Goal: Information Seeking & Learning: Learn about a topic

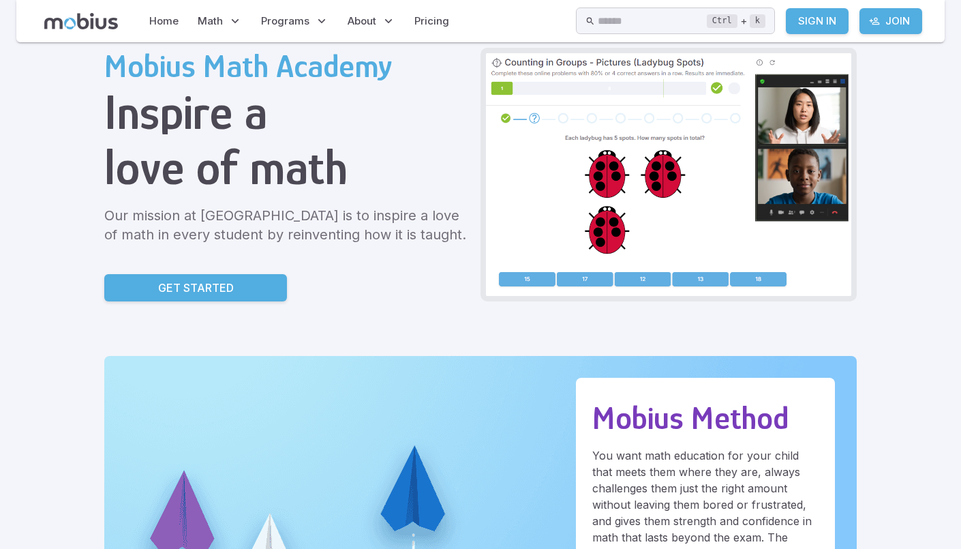
scroll to position [70, 0]
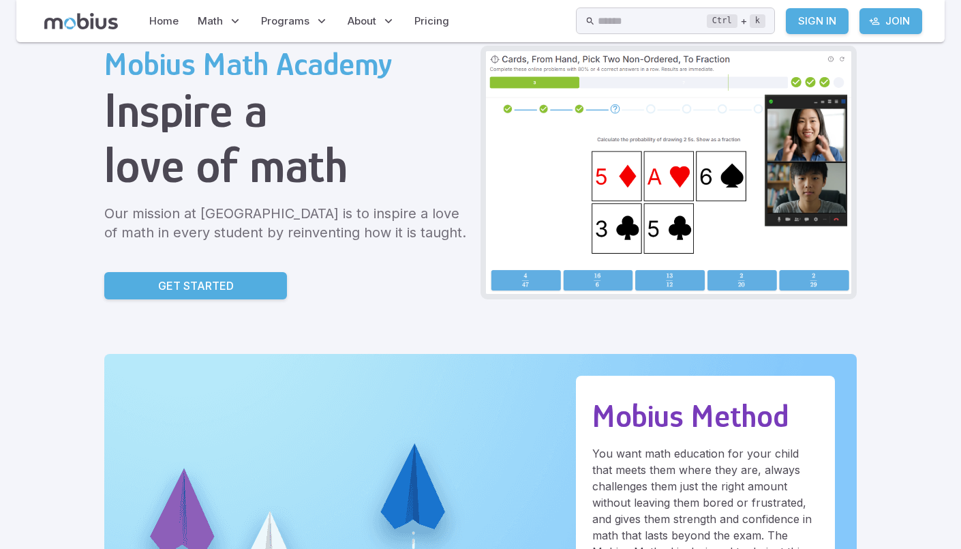
click at [149, 290] on link "Get Started" at bounding box center [195, 285] width 183 height 27
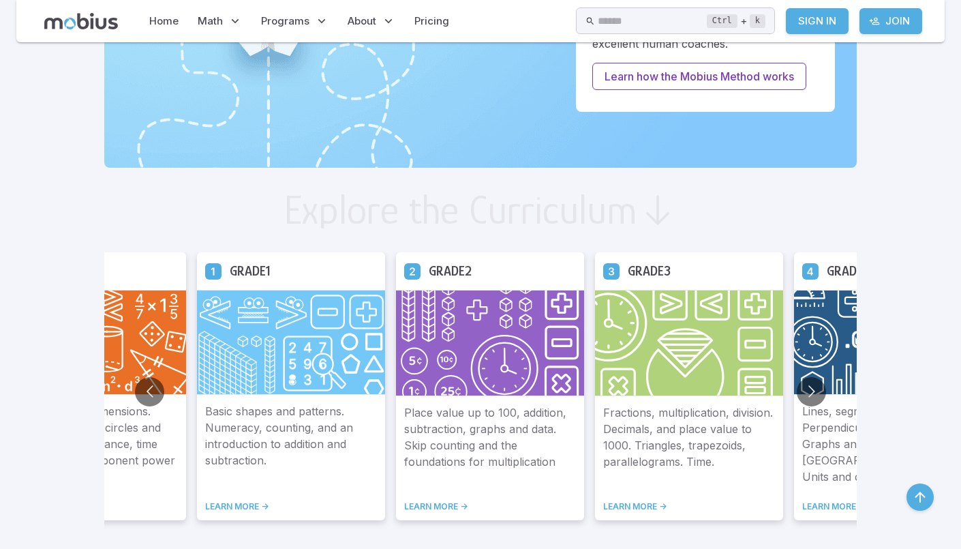
scroll to position [608, 0]
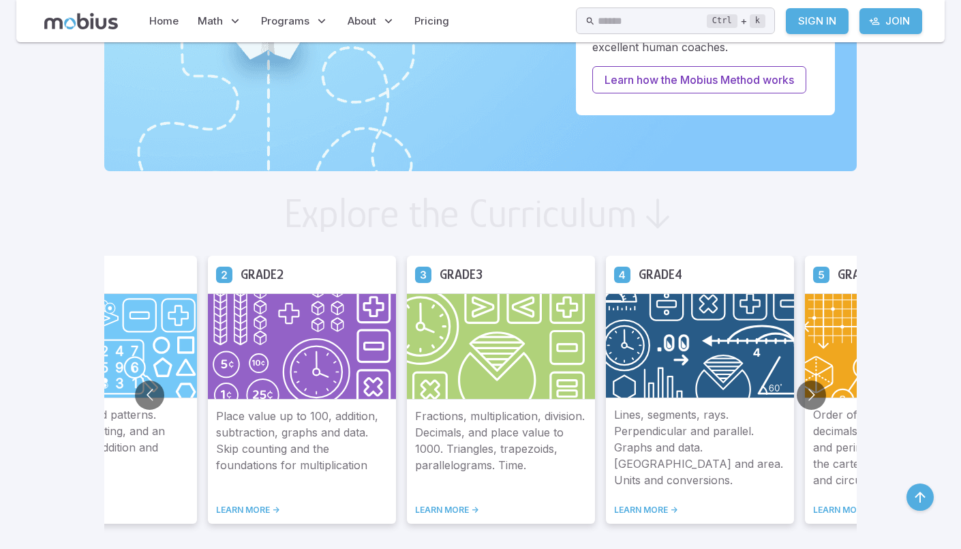
click at [835, 325] on img at bounding box center [899, 345] width 188 height 105
click at [835, 468] on p "Order of operations, fractions, decimals. More complex area and perimeter. Numb…" at bounding box center [899, 447] width 172 height 82
click at [832, 462] on p "Order of operations, fractions, decimals. More complex area and perimeter. Numb…" at bounding box center [899, 447] width 172 height 82
click at [815, 404] on button "Go to next slide" at bounding box center [811, 394] width 29 height 29
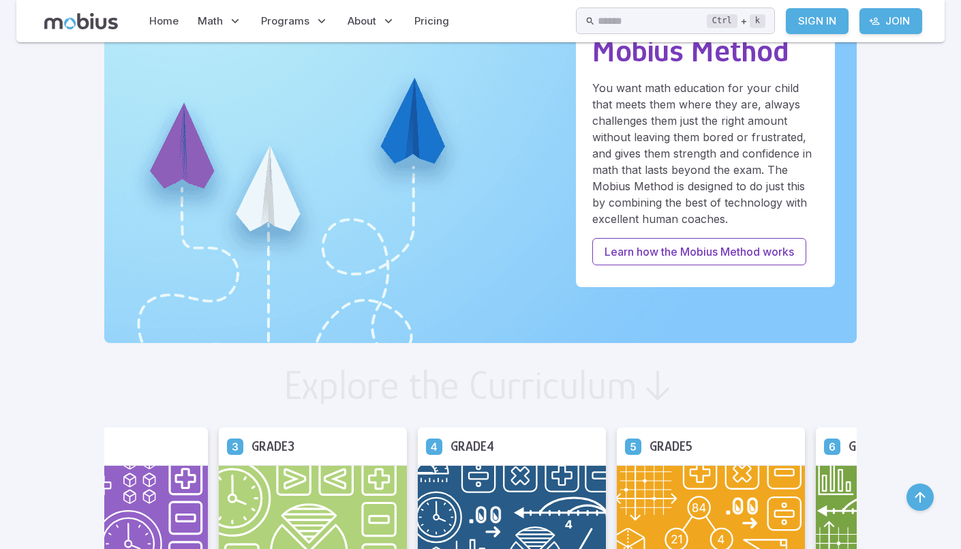
click at [672, 487] on img at bounding box center [711, 517] width 188 height 105
click at [682, 491] on img at bounding box center [711, 517] width 188 height 105
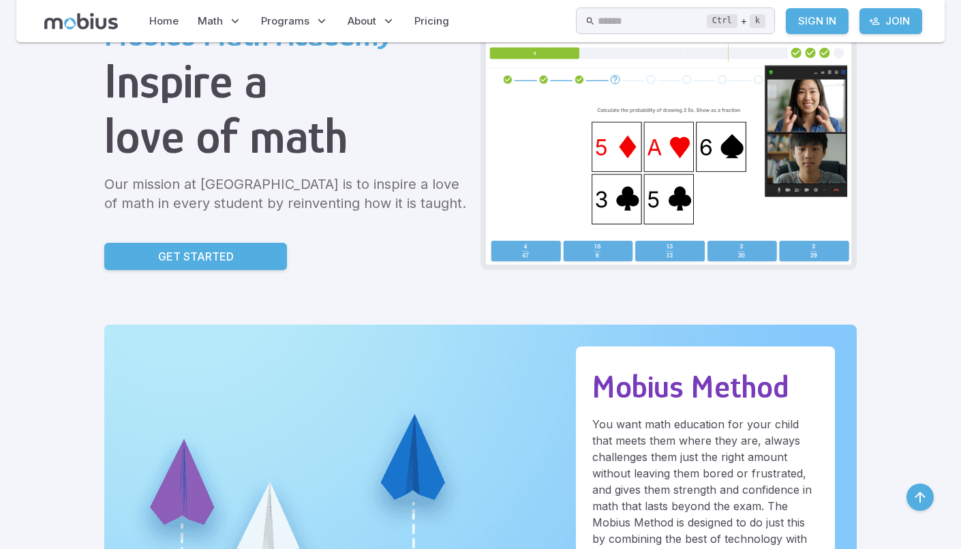
scroll to position [0, 0]
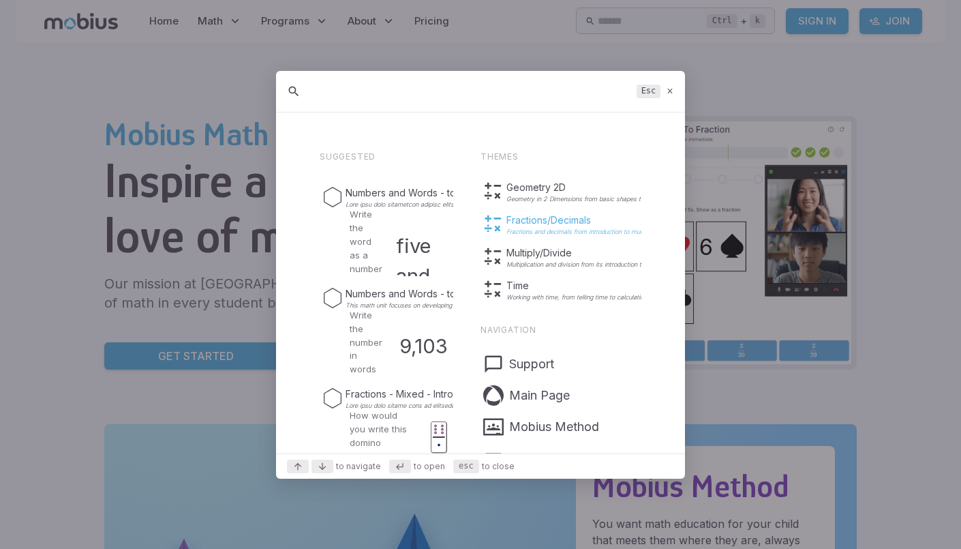
click at [539, 215] on p "Fractions/Decimals" at bounding box center [605, 220] width 197 height 14
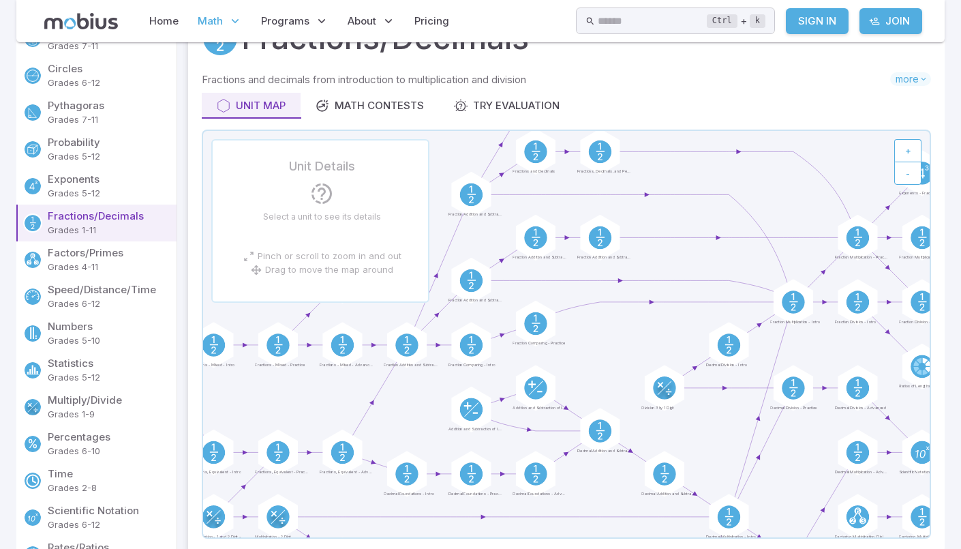
scroll to position [92, 0]
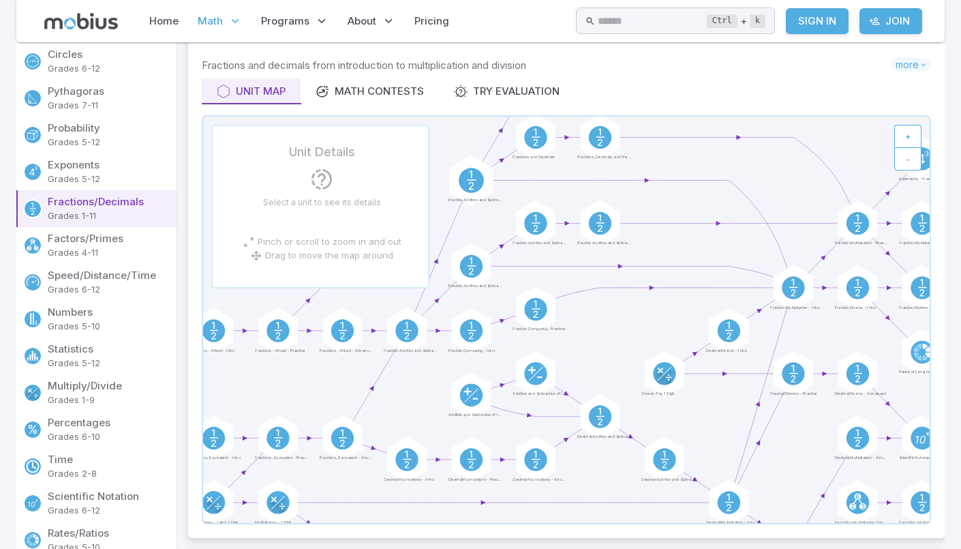
click at [468, 180] on icon at bounding box center [471, 180] width 9 height 0
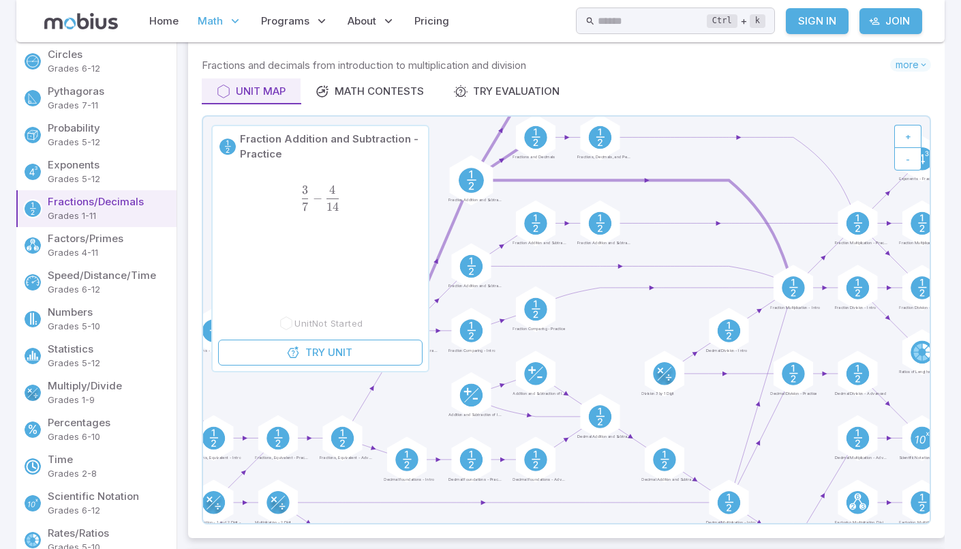
scroll to position [104, 0]
